Goal: Communication & Community: Participate in discussion

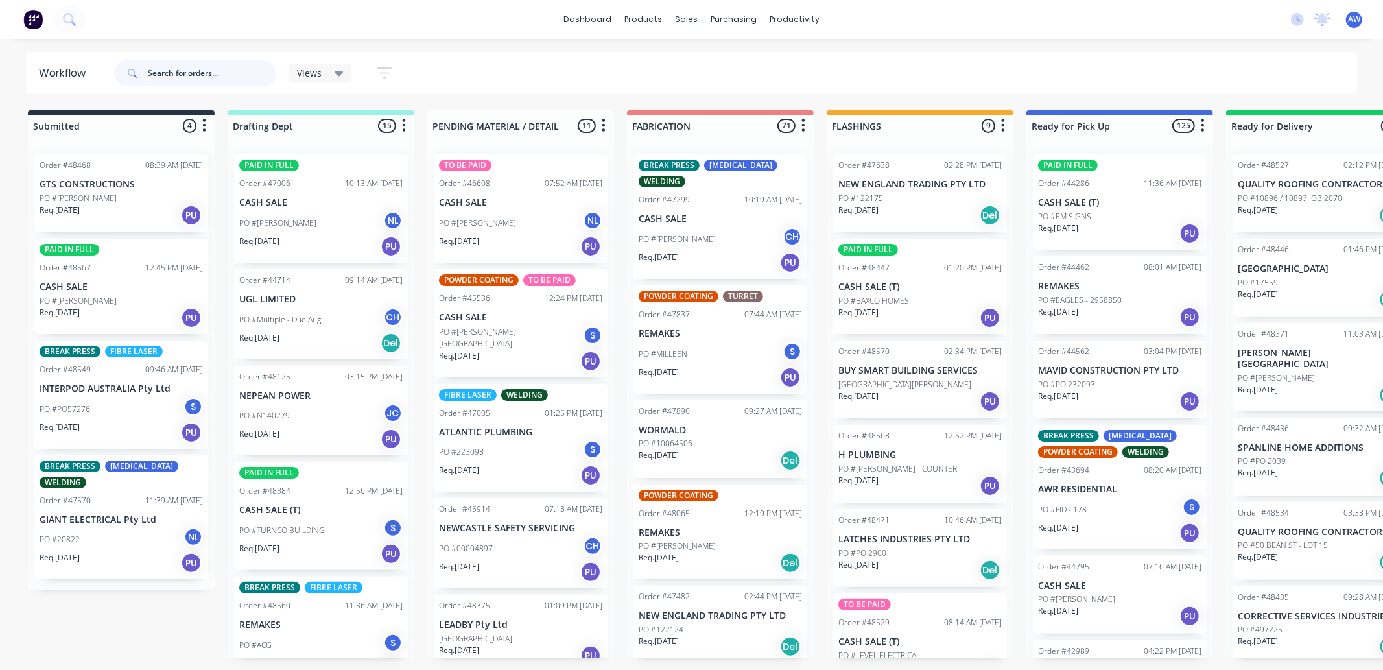
click at [200, 74] on input "text" at bounding box center [212, 73] width 128 height 26
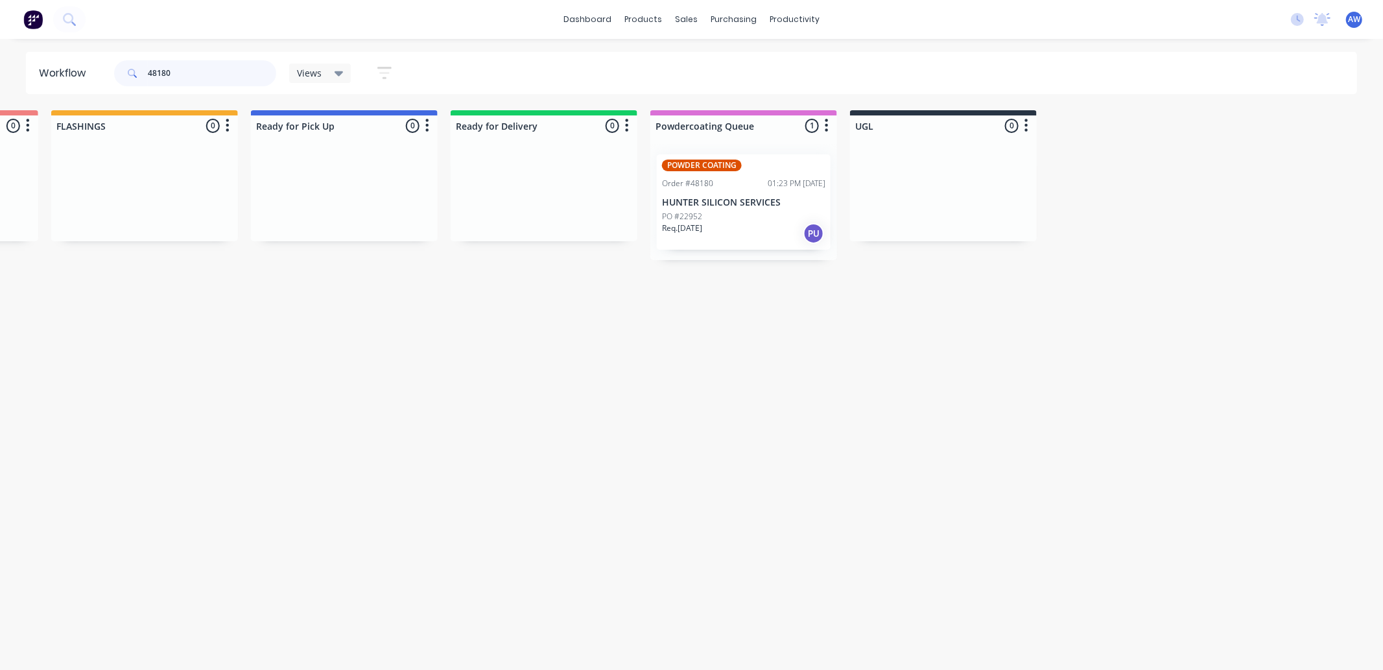
scroll to position [0, 778]
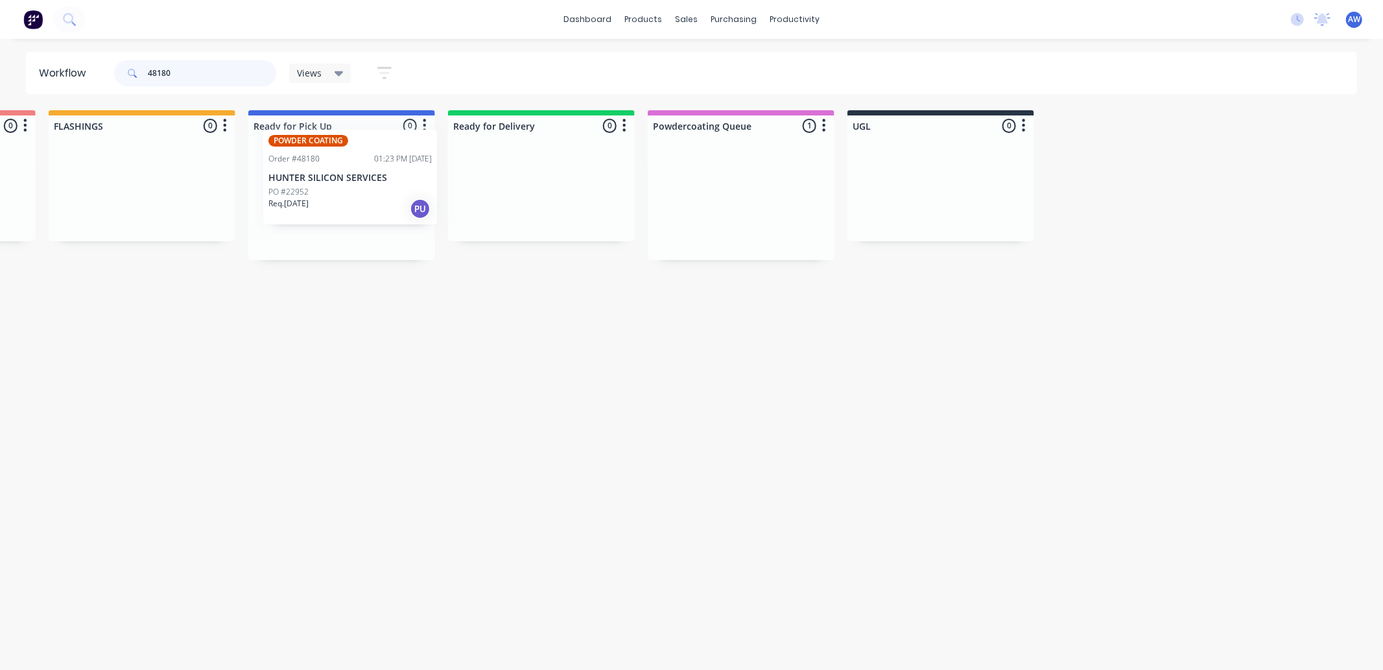
drag, startPoint x: 689, startPoint y: 243, endPoint x: 403, endPoint y: 196, distance: 289.8
click at [403, 196] on div "Submitted 0 Sort By Created date Required date Order number Customer name Most …" at bounding box center [293, 185] width 2162 height 150
type input "48180"
click at [397, 197] on p "HUNTER SILICON SERVICES" at bounding box center [341, 202] width 163 height 11
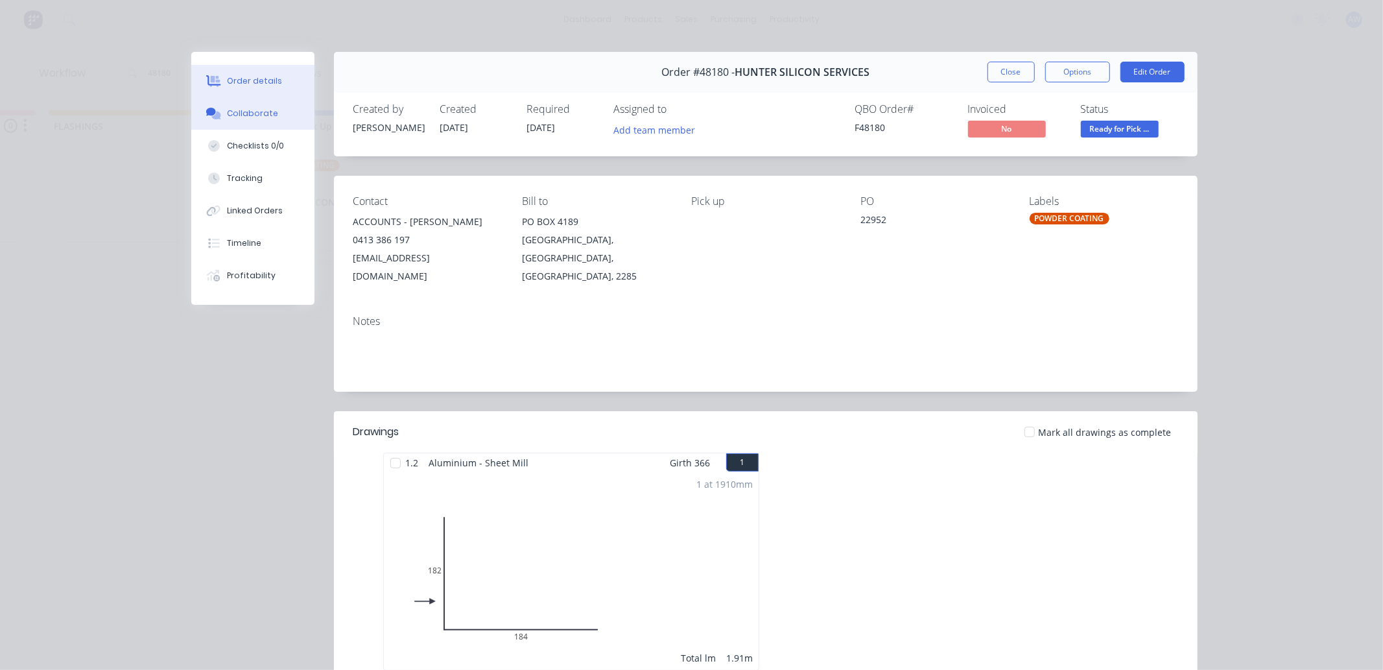
click at [248, 118] on div "Collaborate" at bounding box center [252, 114] width 51 height 12
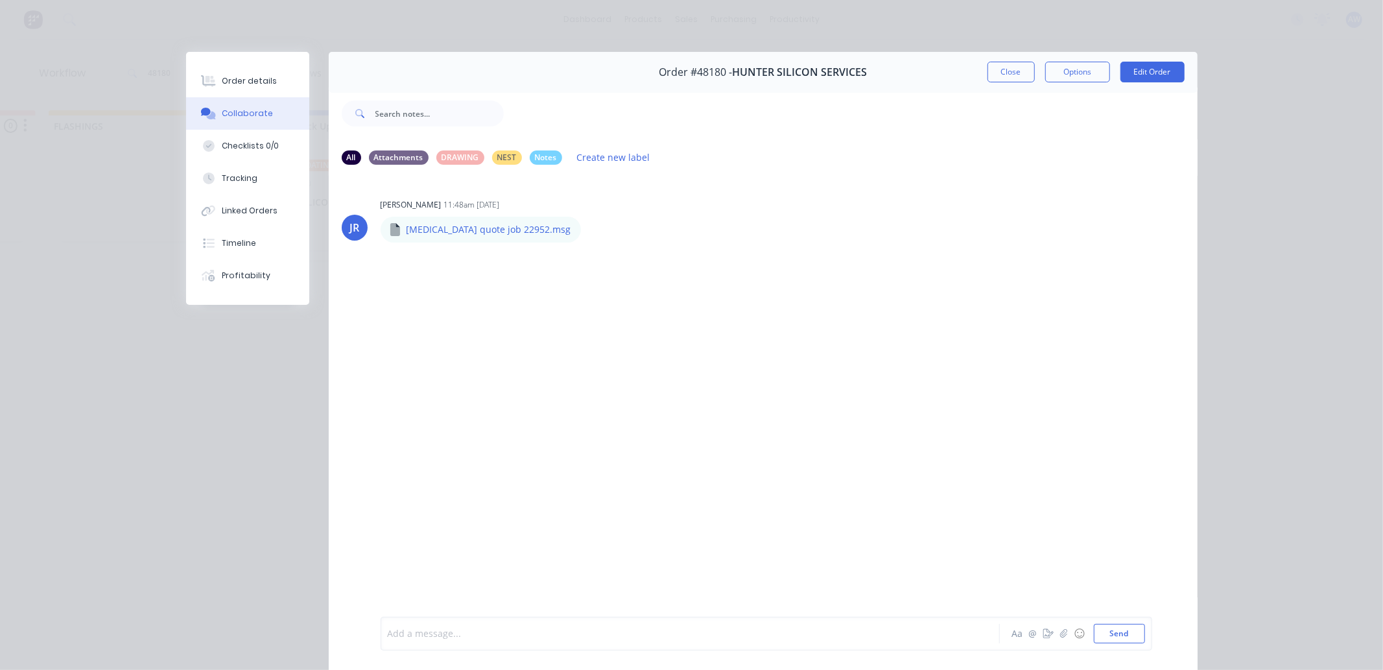
click at [432, 633] on div at bounding box center [671, 634] width 567 height 14
drag, startPoint x: 1021, startPoint y: 73, endPoint x: 804, endPoint y: 106, distance: 219.2
click at [1002, 76] on button "Close" at bounding box center [1011, 72] width 47 height 21
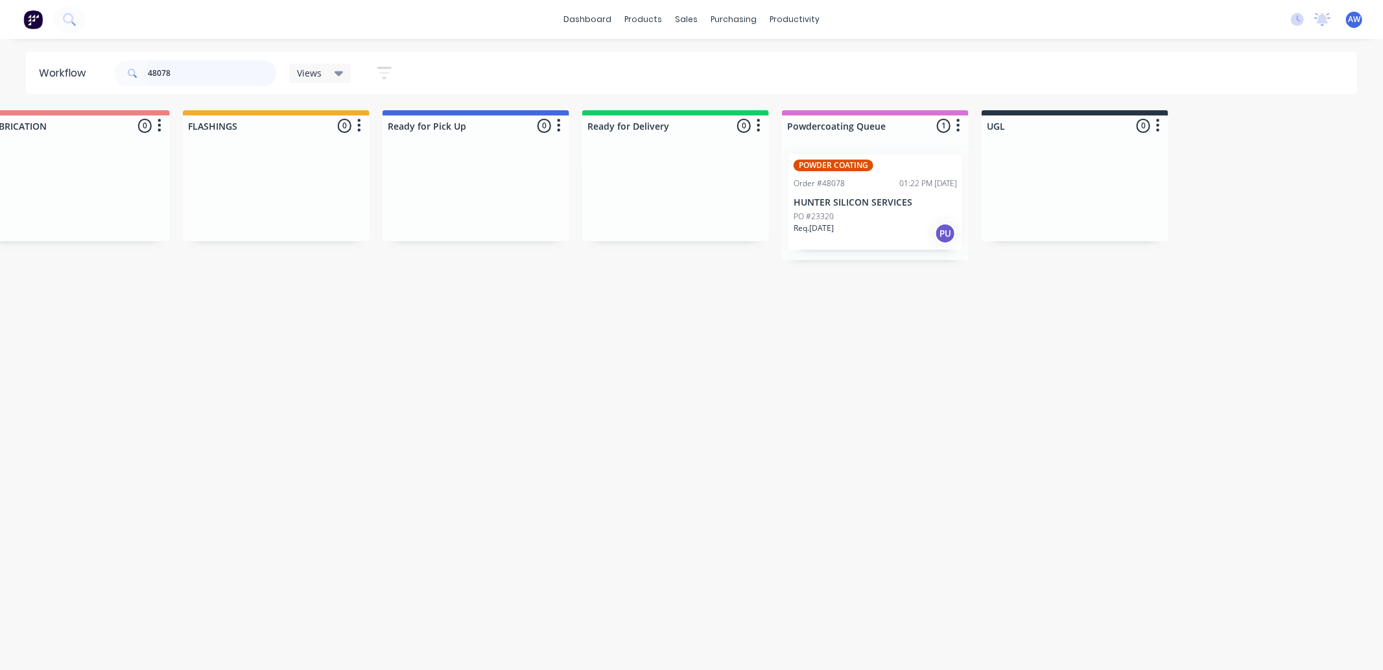
scroll to position [0, 645]
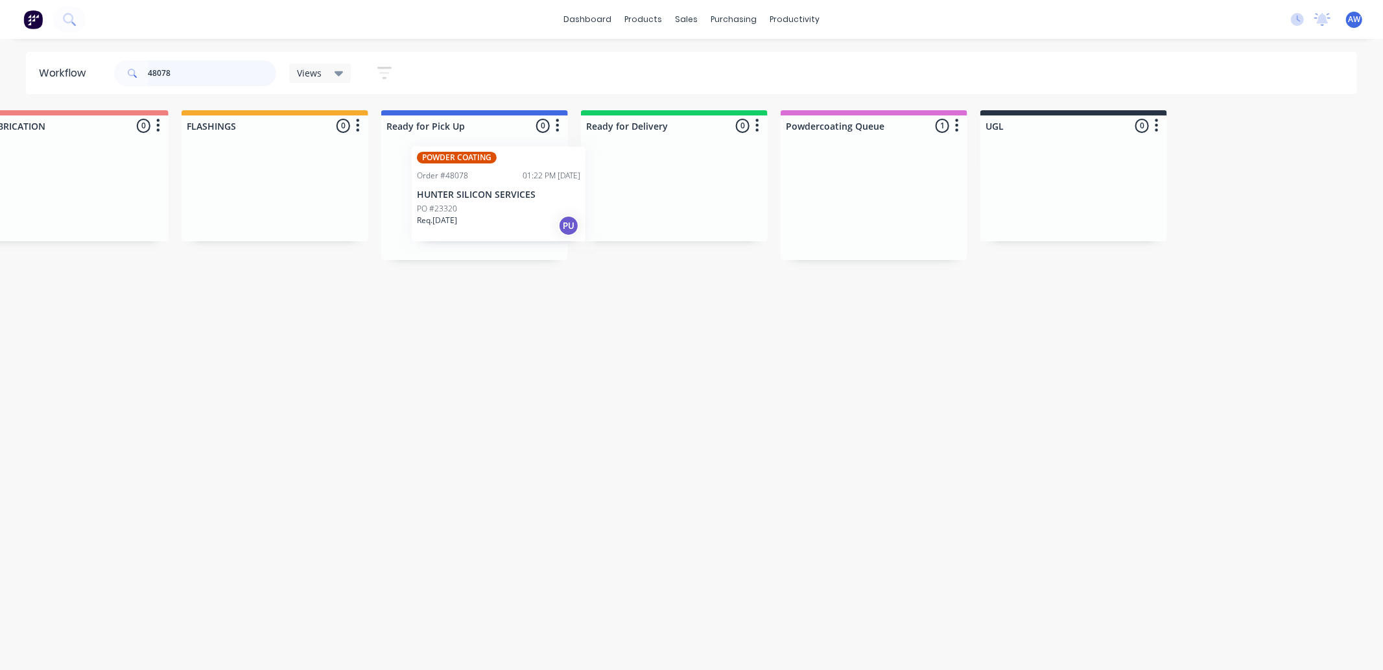
drag, startPoint x: 895, startPoint y: 211, endPoint x: 504, endPoint y: 214, distance: 391.7
click at [513, 202] on div "Submitted 0 Sort By Created date Required date Order number Customer name Most …" at bounding box center [426, 185] width 2162 height 150
type input "48078"
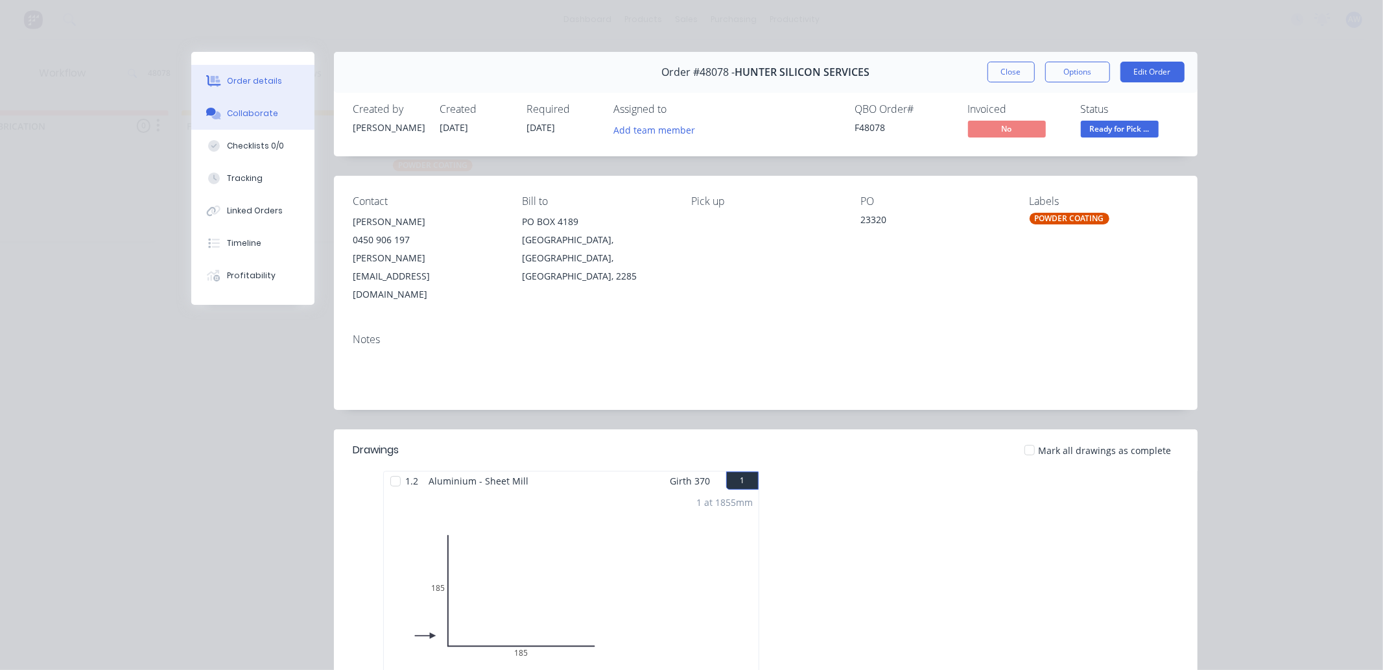
click at [232, 111] on div "Collaborate" at bounding box center [252, 114] width 51 height 12
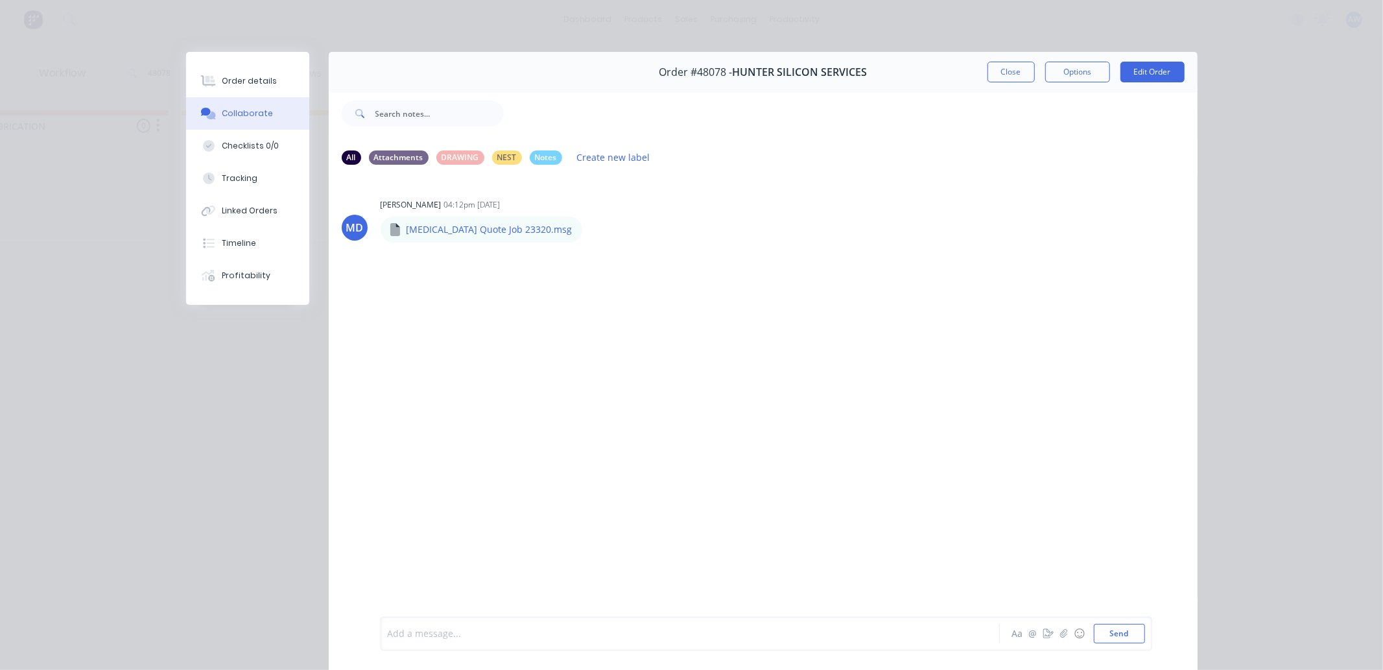
drag, startPoint x: 427, startPoint y: 634, endPoint x: 434, endPoint y: 634, distance: 7.8
click at [428, 634] on div at bounding box center [671, 634] width 567 height 14
drag, startPoint x: 992, startPoint y: 67, endPoint x: 947, endPoint y: 75, distance: 45.3
click at [988, 68] on button "Close" at bounding box center [1011, 72] width 47 height 21
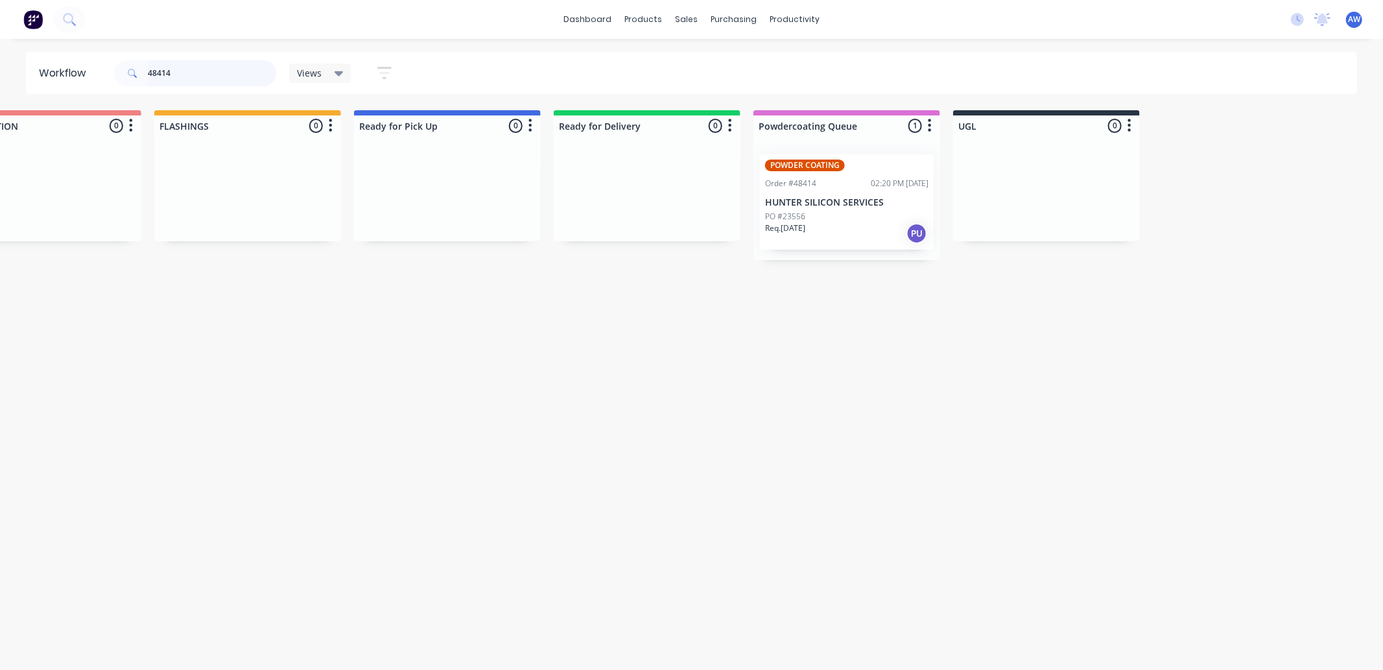
scroll to position [0, 673]
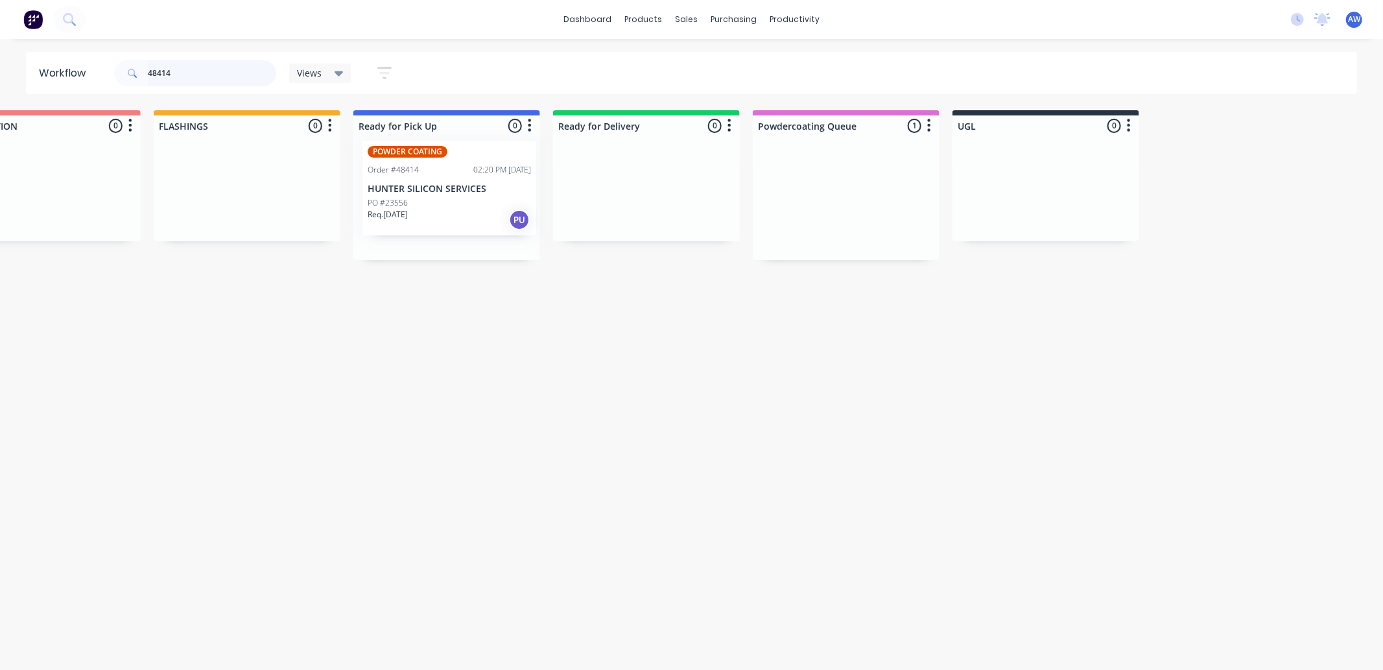
drag, startPoint x: 769, startPoint y: 224, endPoint x: 429, endPoint y: 189, distance: 342.2
click at [436, 185] on div "Submitted 0 Sort By Created date Required date Order number Customer name Most …" at bounding box center [398, 185] width 2162 height 150
type input "48414"
click at [426, 191] on div at bounding box center [446, 202] width 187 height 116
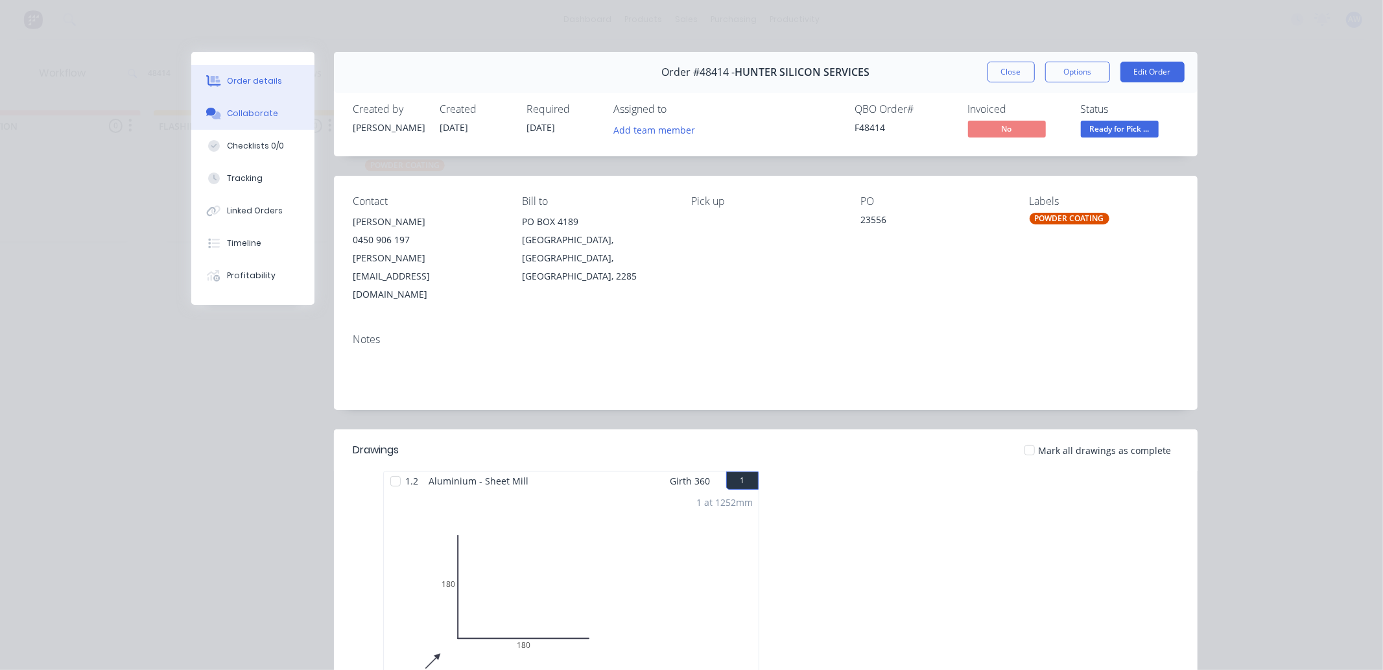
click at [243, 105] on button "Collaborate" at bounding box center [252, 113] width 123 height 32
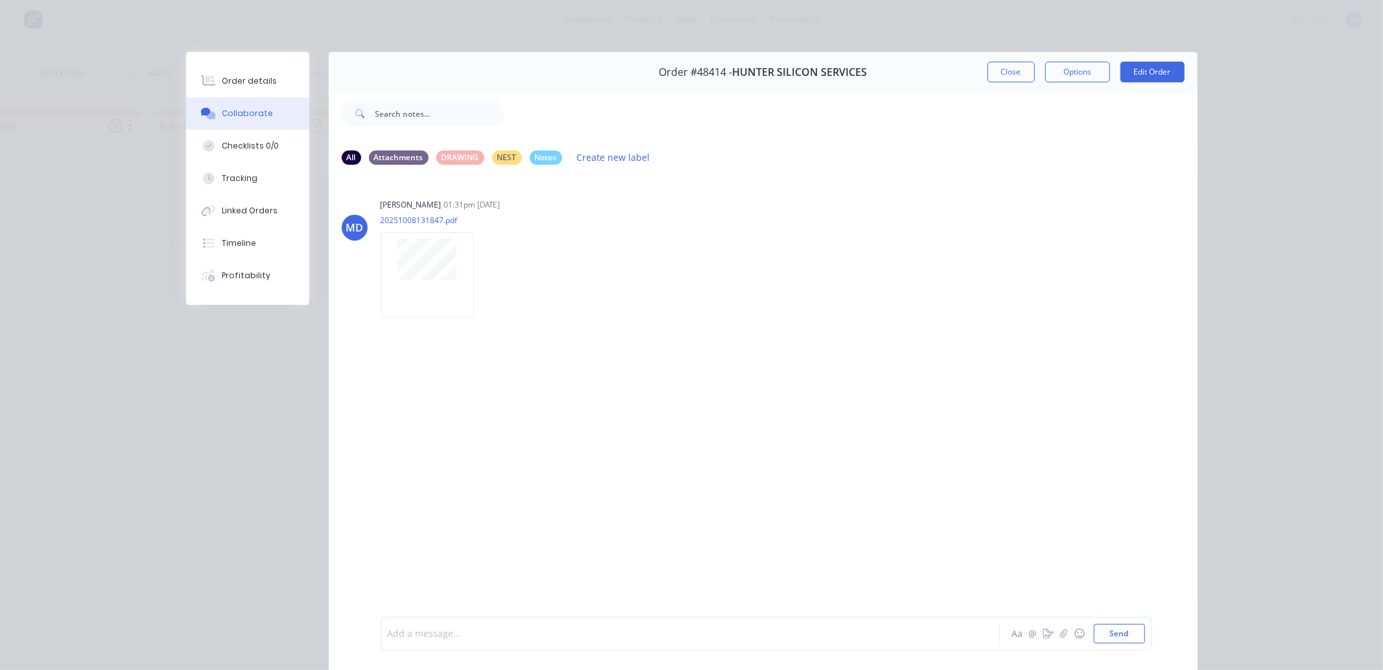
click at [425, 630] on div at bounding box center [671, 634] width 567 height 14
click at [997, 79] on button "Close" at bounding box center [1011, 72] width 47 height 21
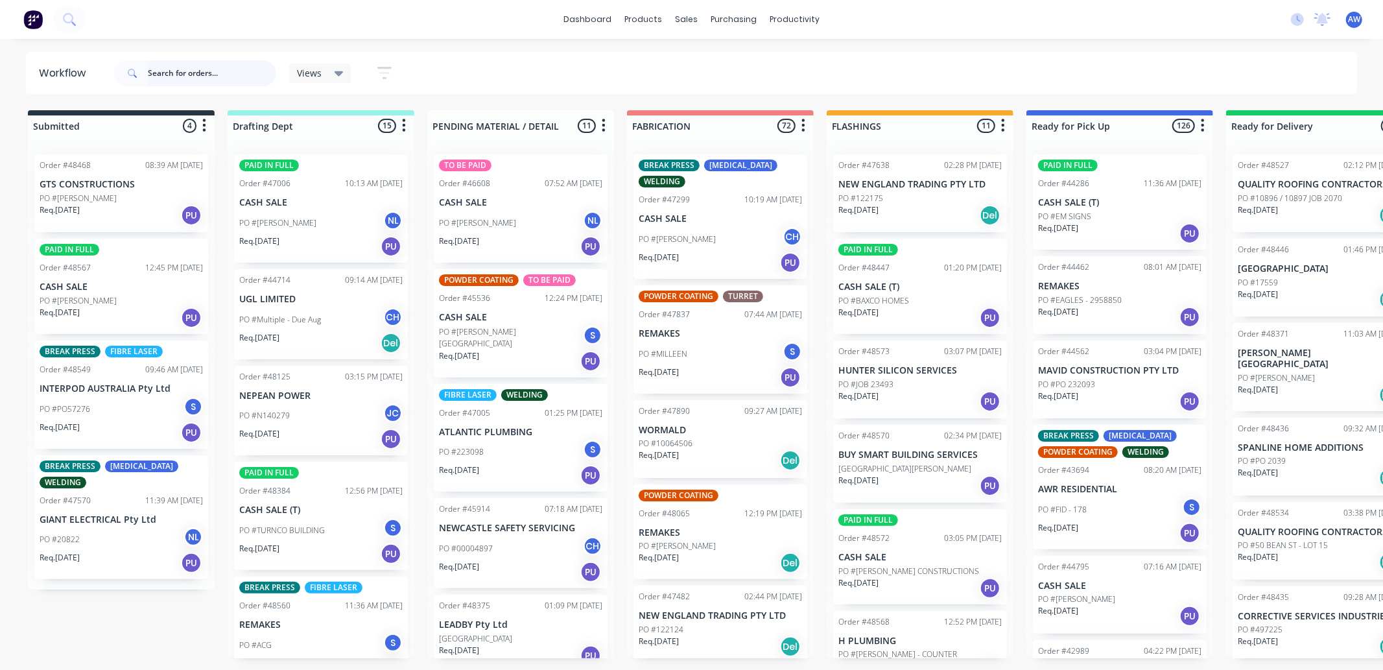
click at [198, 71] on input "text" at bounding box center [212, 73] width 128 height 26
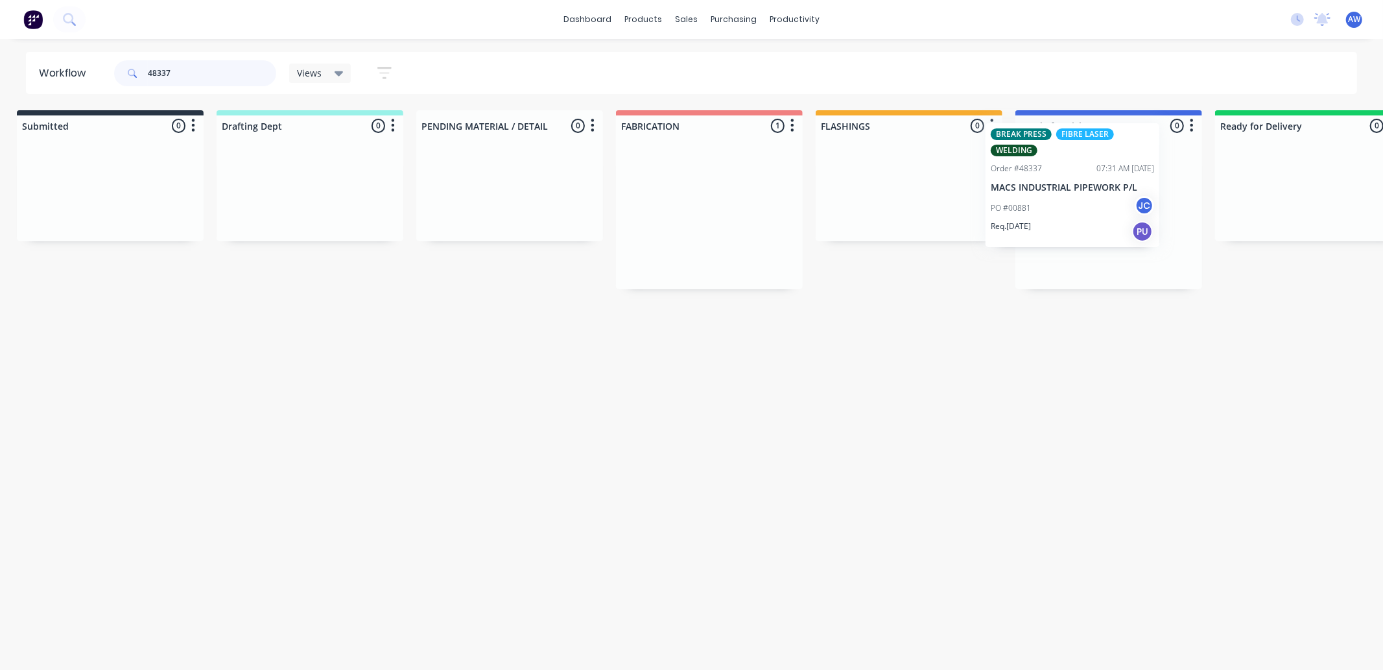
drag, startPoint x: 717, startPoint y: 230, endPoint x: 1076, endPoint y: 198, distance: 360.6
click at [1076, 198] on div "Submitted 0 Sort By Created date Required date Order number Customer name Most …" at bounding box center [1060, 199] width 2162 height 179
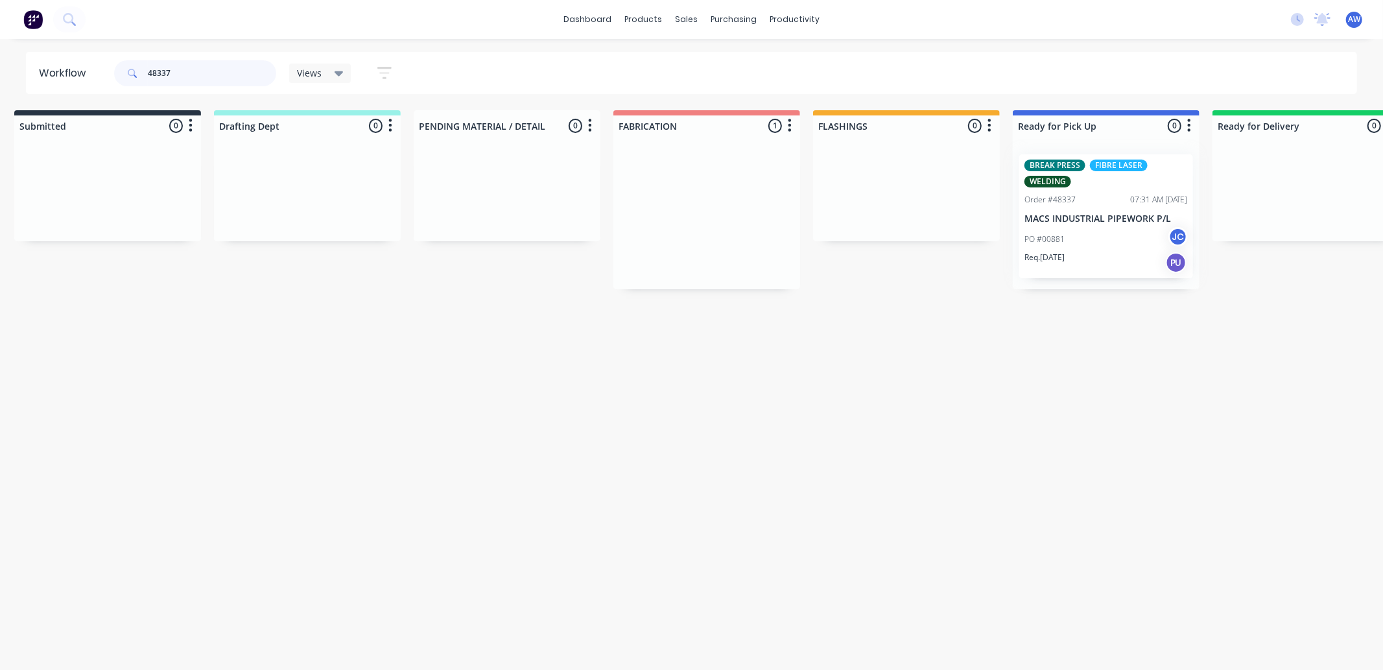
type input "48337"
click at [1089, 202] on div "BREAK PRESS FIBRE LASER WELDING Order #48337 07:31 AM 07/10/25 MACS INDUSTRIAL …" at bounding box center [1106, 216] width 187 height 145
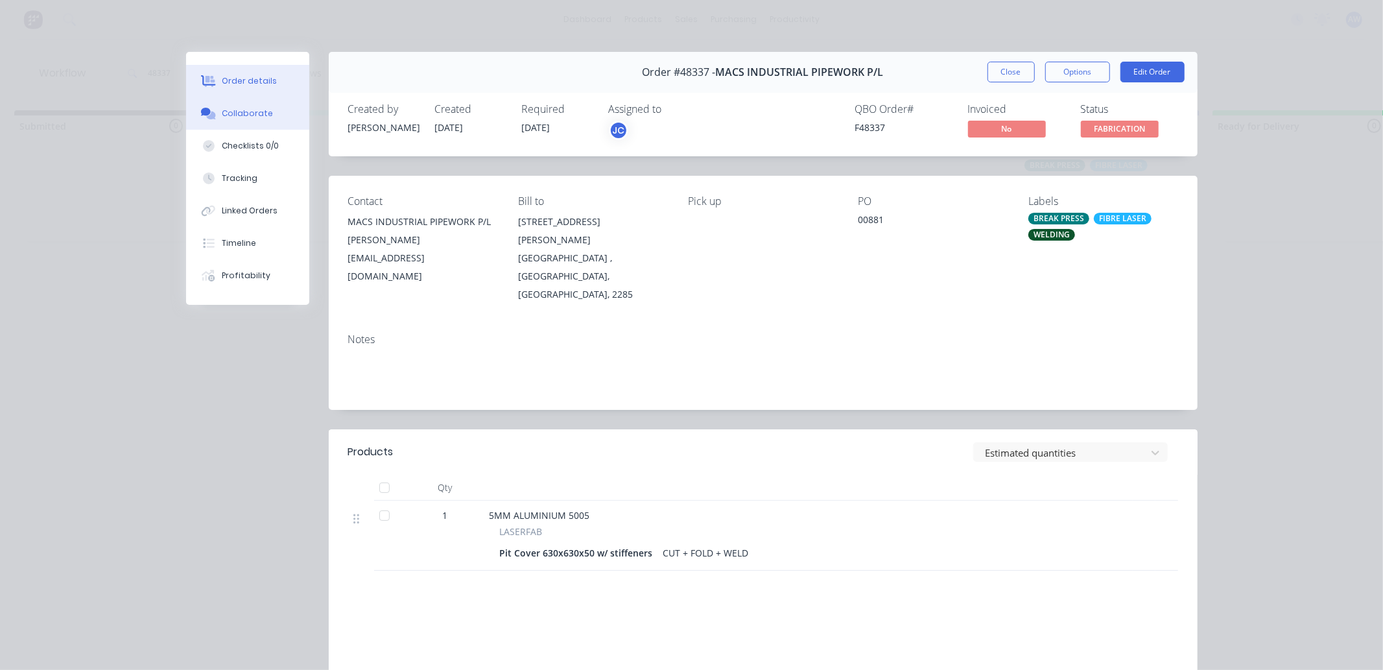
click at [242, 115] on div "Collaborate" at bounding box center [247, 114] width 51 height 12
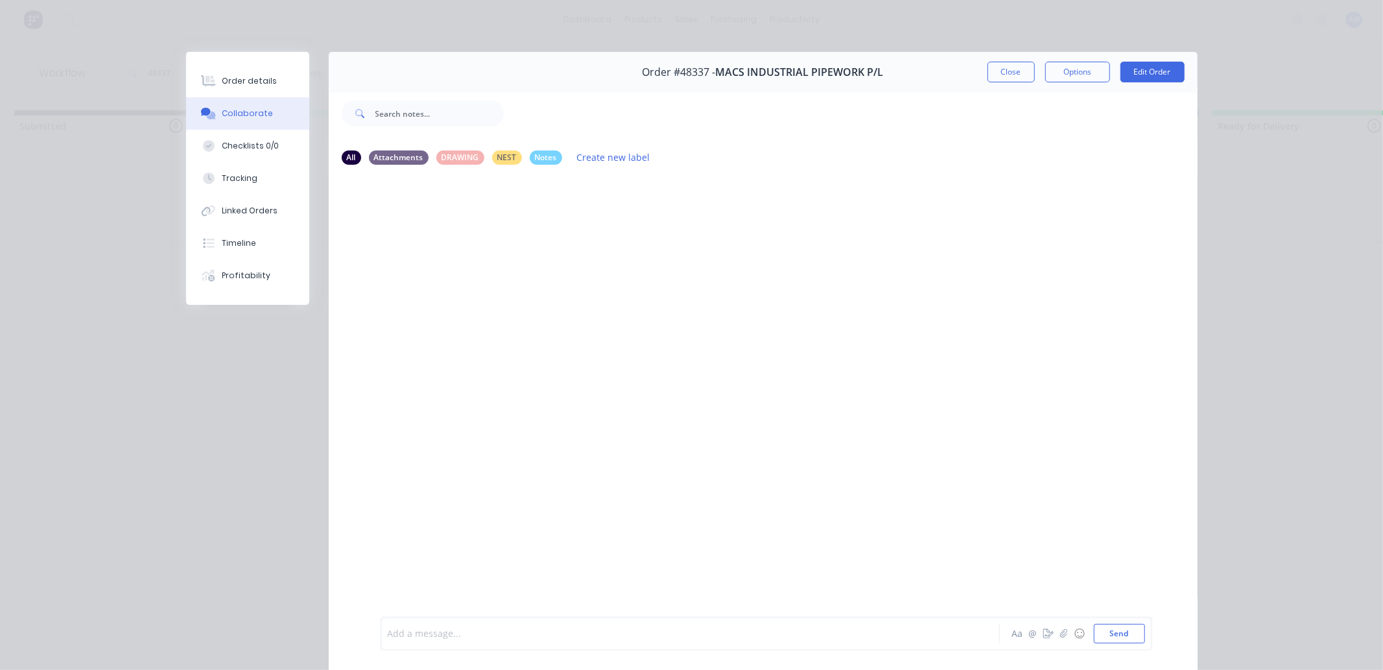
click at [430, 634] on div at bounding box center [671, 634] width 567 height 14
click at [996, 65] on button "Close" at bounding box center [1011, 72] width 47 height 21
